Goal: Task Accomplishment & Management: Use online tool/utility

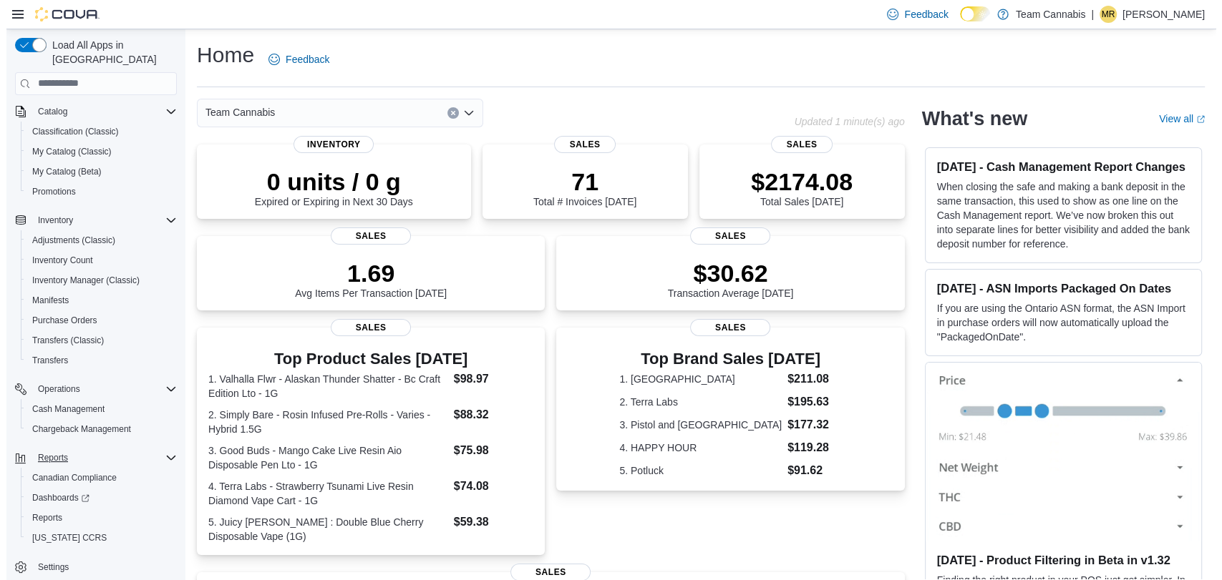
scroll to position [90, 0]
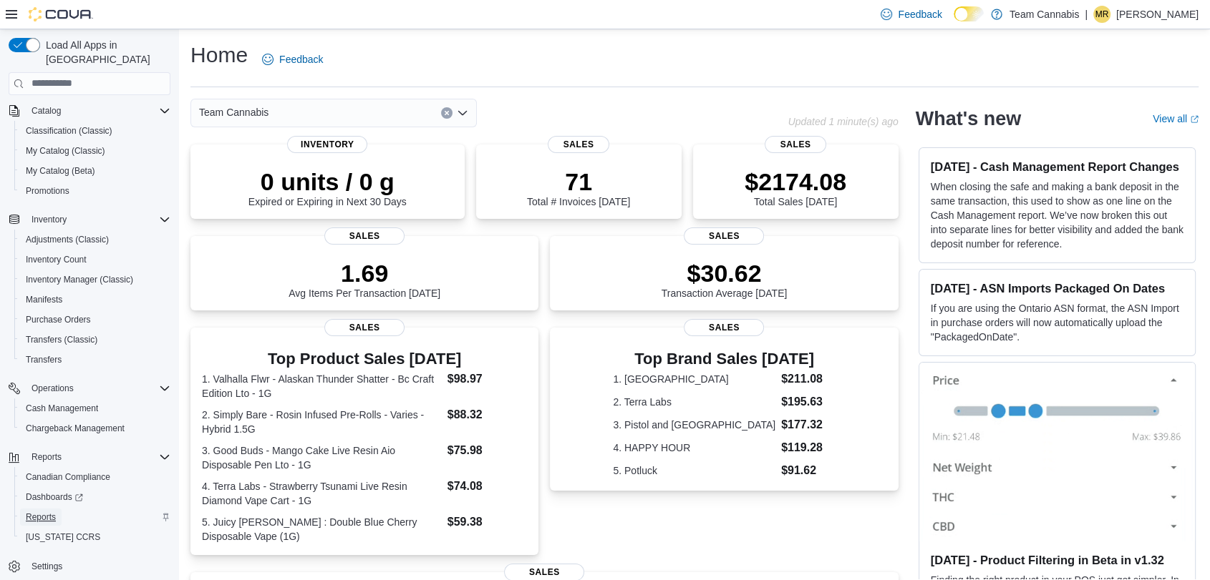
click at [43, 512] on span "Reports" at bounding box center [41, 517] width 30 height 11
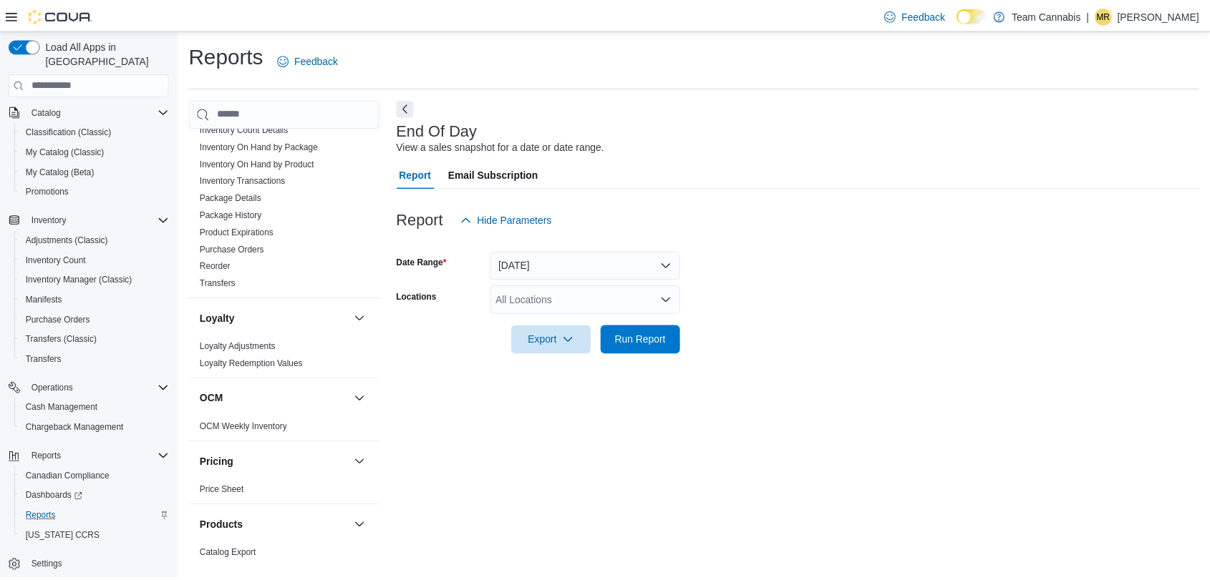
scroll to position [556, 0]
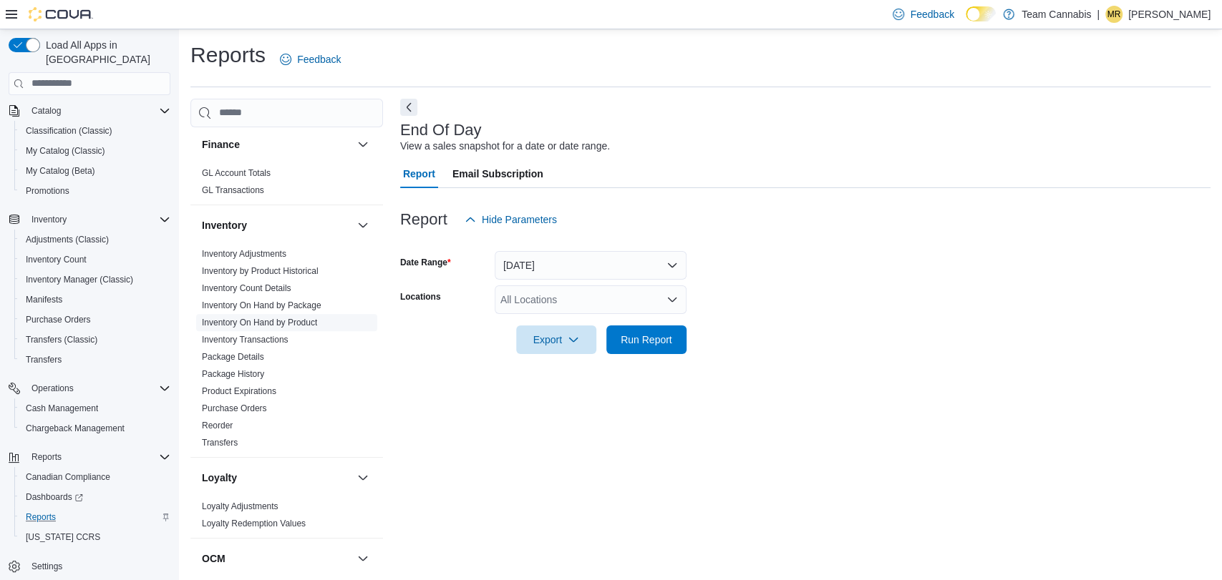
click at [309, 318] on link "Inventory On Hand by Product" at bounding box center [259, 323] width 115 height 10
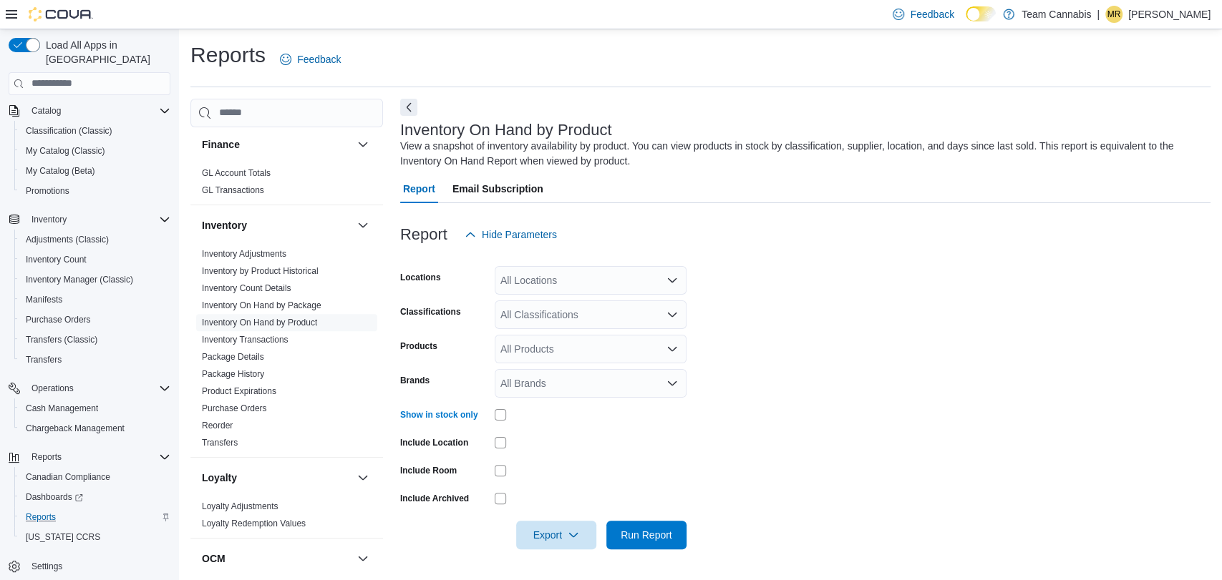
click at [555, 376] on div "All Brands" at bounding box center [591, 383] width 192 height 29
click at [508, 385] on input "*****" at bounding box center [511, 383] width 23 height 17
click at [505, 384] on input "*****" at bounding box center [511, 383] width 23 height 17
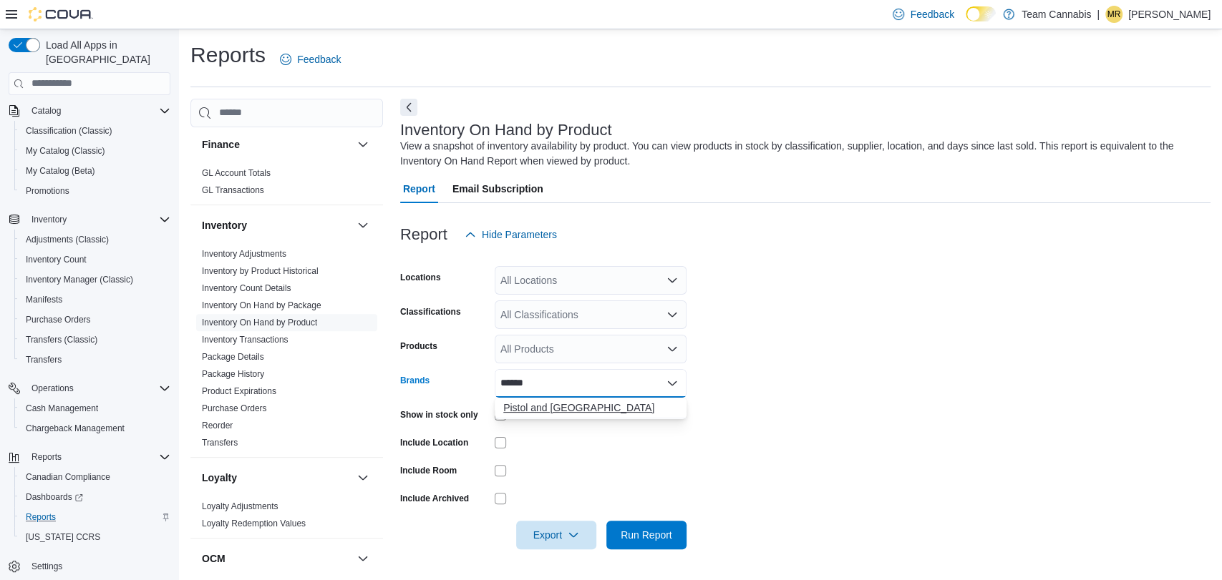
type input "******"
click at [591, 404] on span "Pistol and [GEOGRAPHIC_DATA]" at bounding box center [590, 408] width 175 height 14
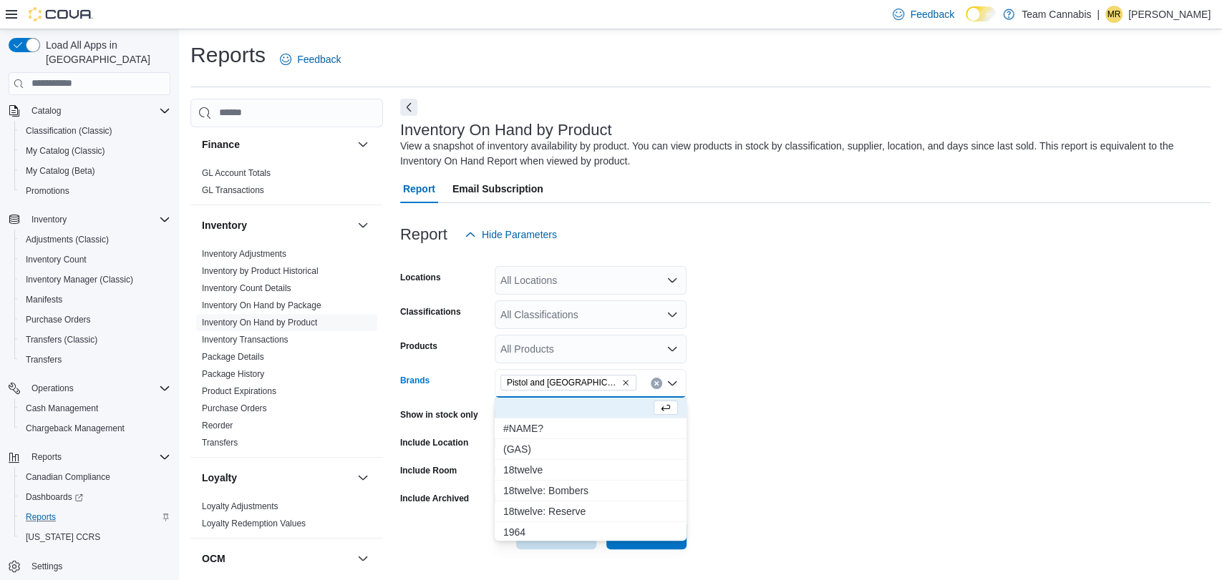
click at [779, 467] on form "Locations All Locations Classifications All Classifications Products All Produc…" at bounding box center [805, 399] width 810 height 301
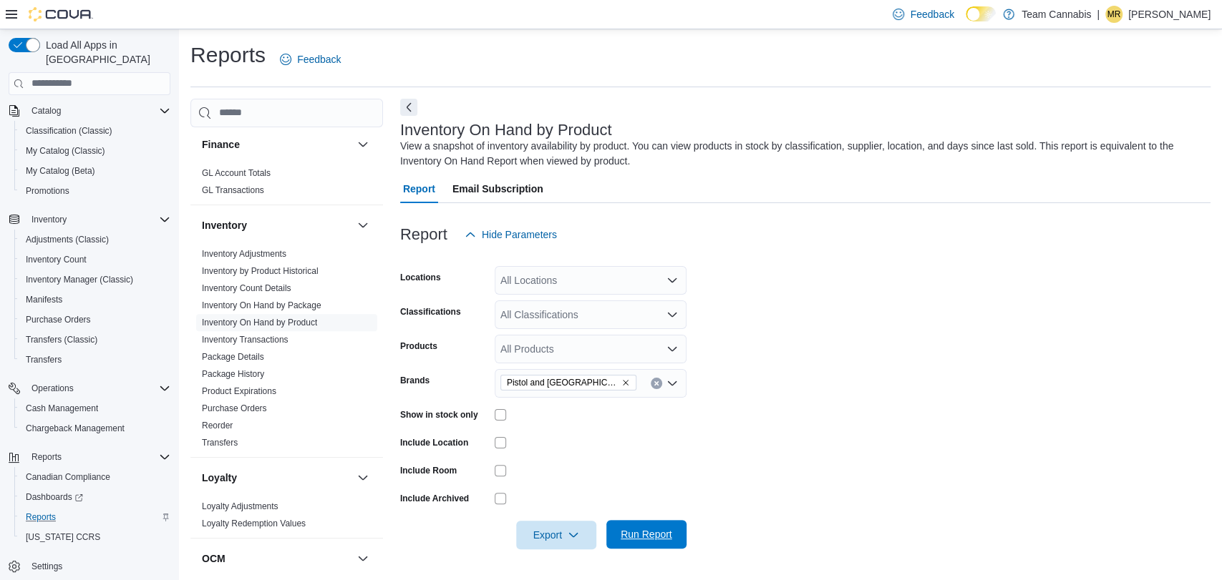
click at [616, 535] on span "Run Report" at bounding box center [646, 534] width 63 height 29
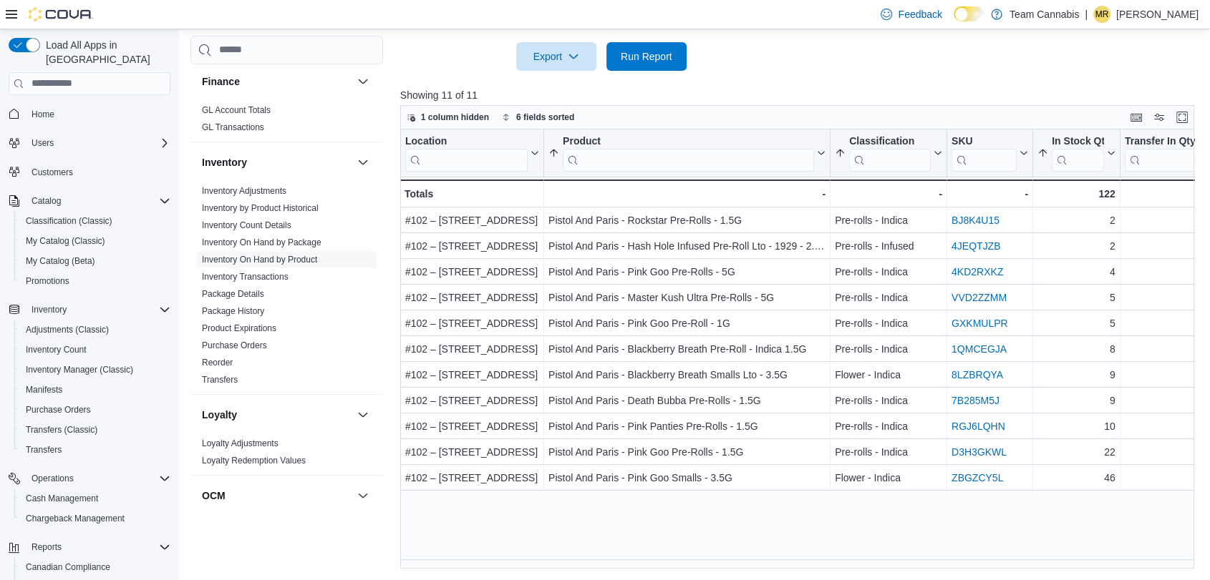
drag, startPoint x: 91, startPoint y: 99, endPoint x: 0, endPoint y: 117, distance: 92.6
click at [91, 105] on span "Home" at bounding box center [98, 114] width 145 height 18
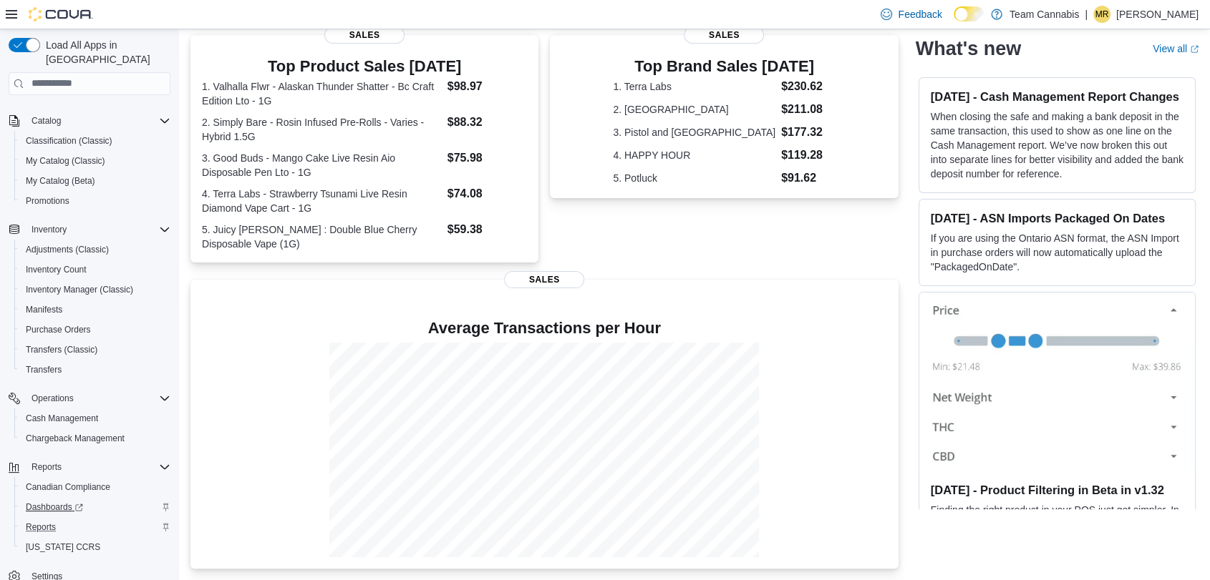
scroll to position [90, 0]
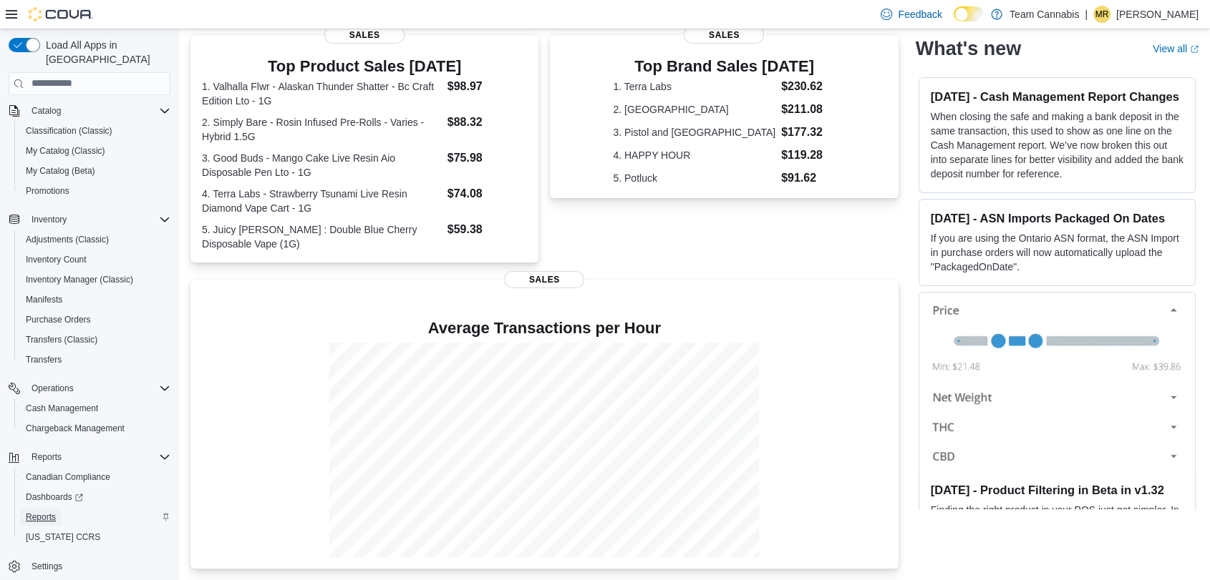
click at [41, 512] on span "Reports" at bounding box center [41, 517] width 30 height 11
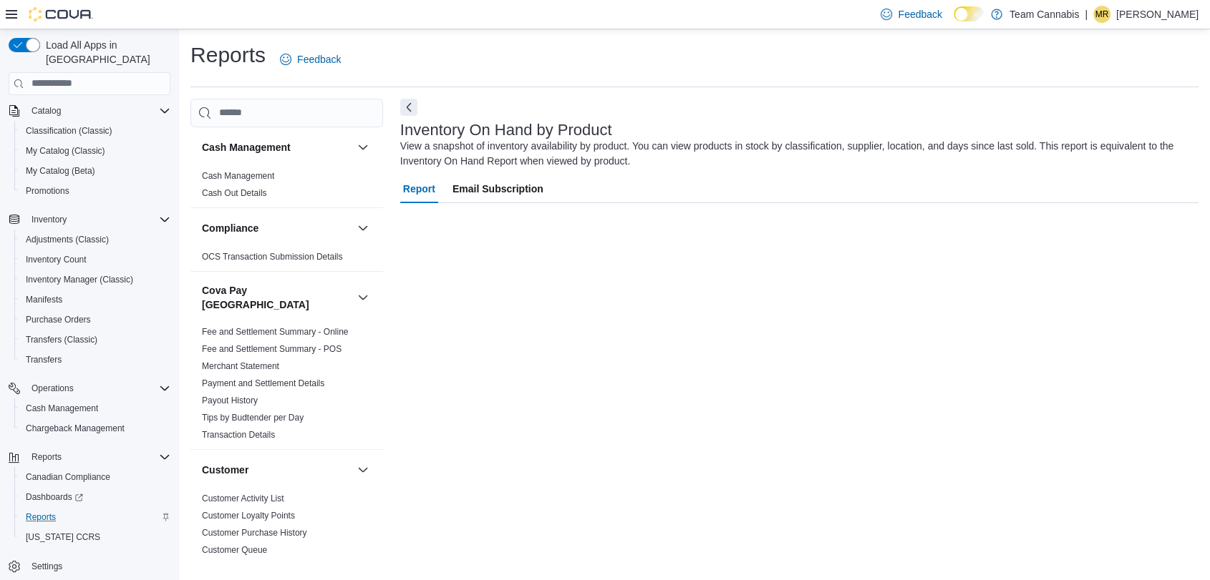
scroll to position [90, 0]
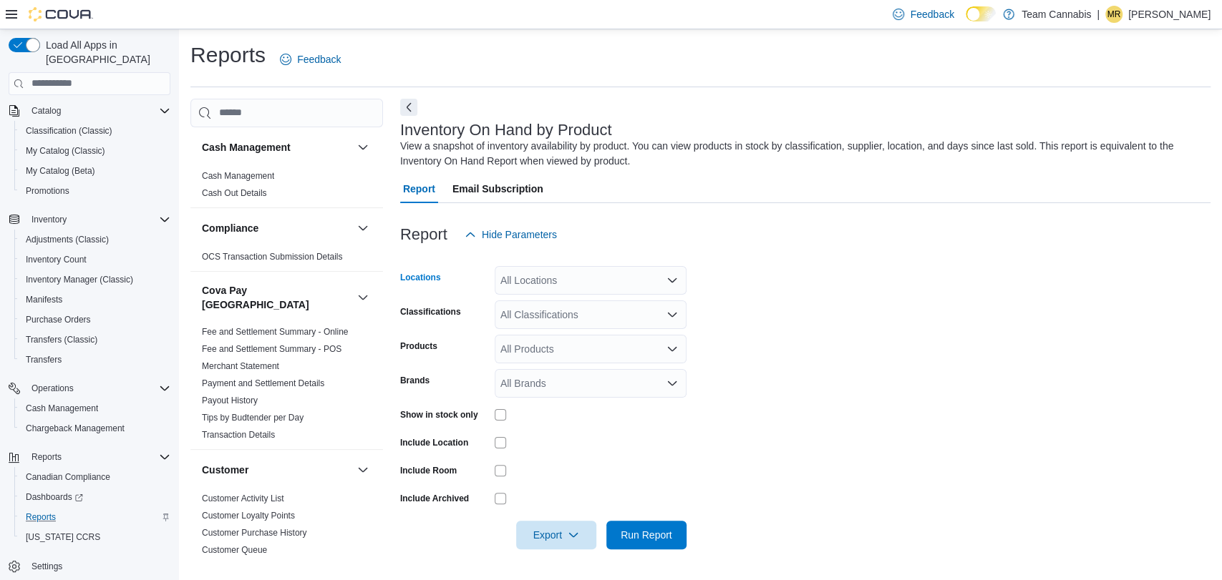
click at [535, 267] on div "All Locations" at bounding box center [591, 280] width 192 height 29
click at [634, 266] on div "All Locations Combo box. Selected. Combo box input. All Locations. Type some te…" at bounding box center [591, 280] width 192 height 29
click at [504, 406] on div at bounding box center [591, 415] width 192 height 22
click at [539, 378] on div "All Brands" at bounding box center [591, 383] width 192 height 29
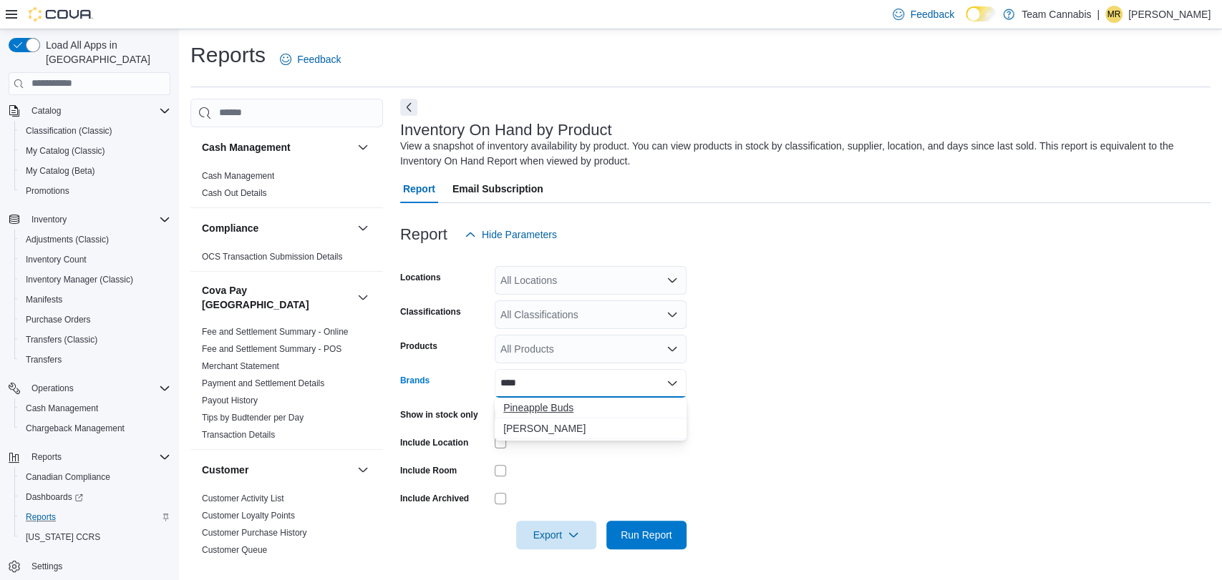
type input "****"
click at [565, 408] on span "Pineapple Buds" at bounding box center [590, 408] width 175 height 14
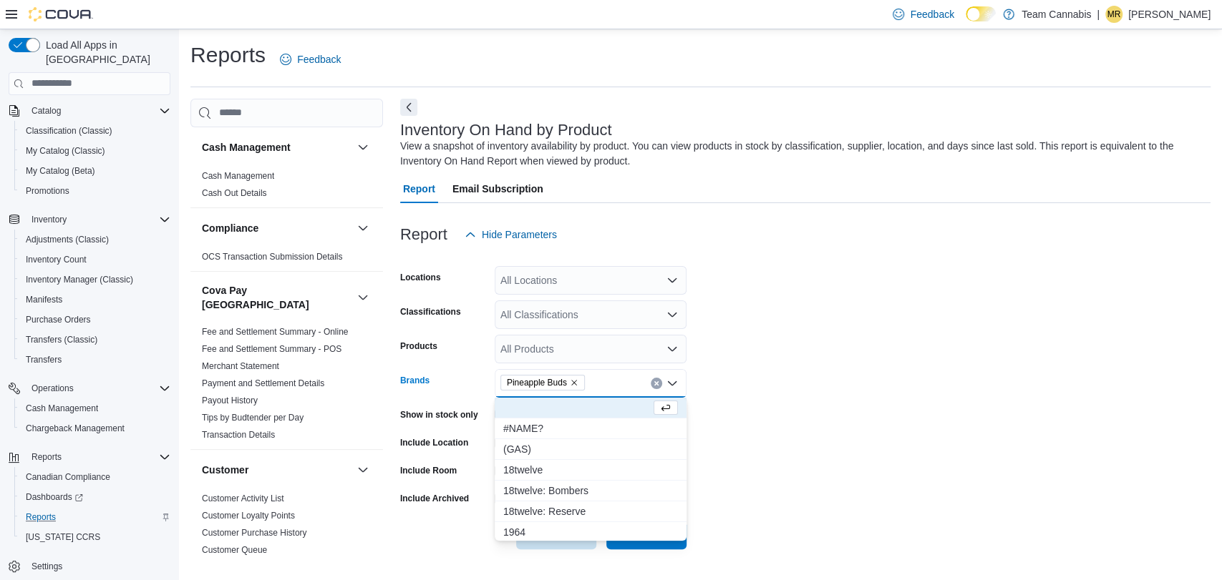
click at [905, 395] on form "Locations All Locations Classifications All Classifications Products All Produc…" at bounding box center [805, 399] width 810 height 301
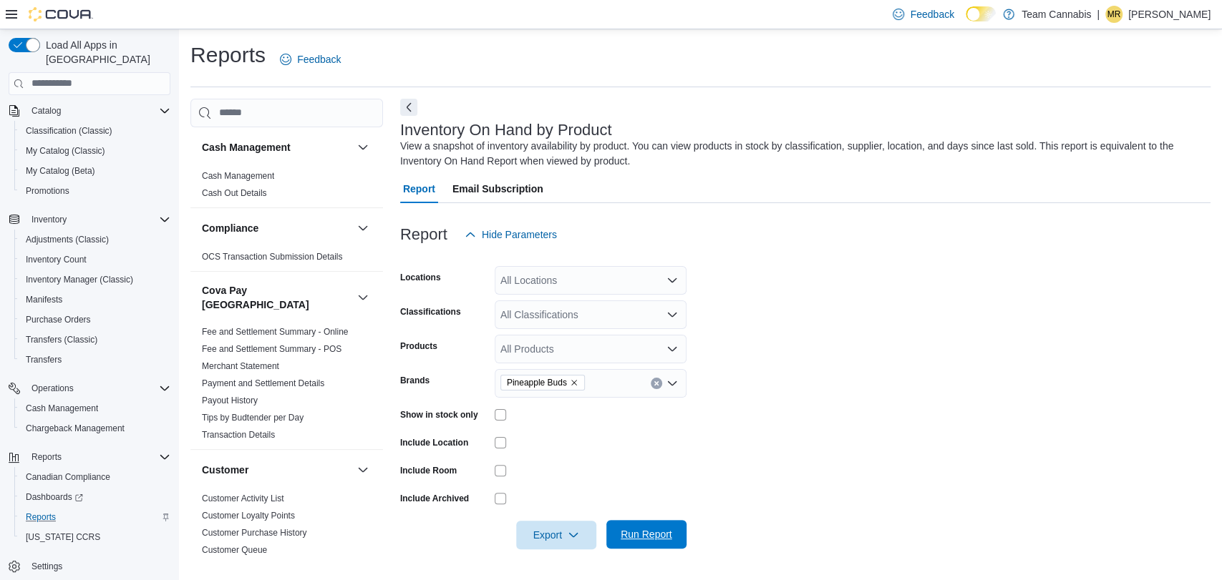
click at [653, 532] on span "Run Report" at bounding box center [647, 534] width 52 height 14
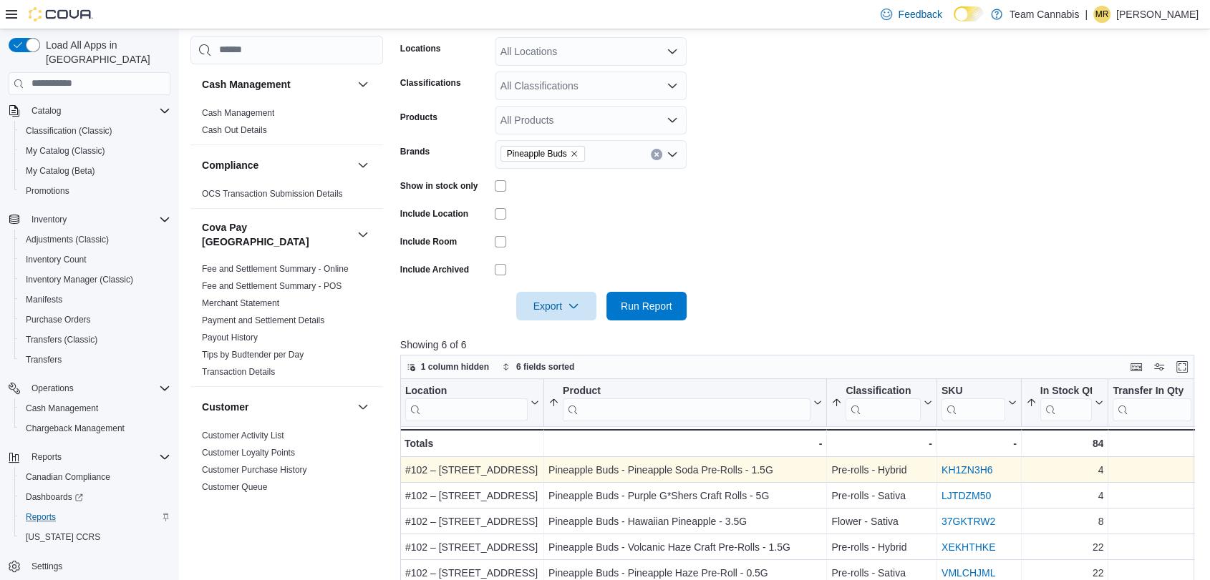
scroll to position [318, 0]
